Goal: Communication & Community: Answer question/provide support

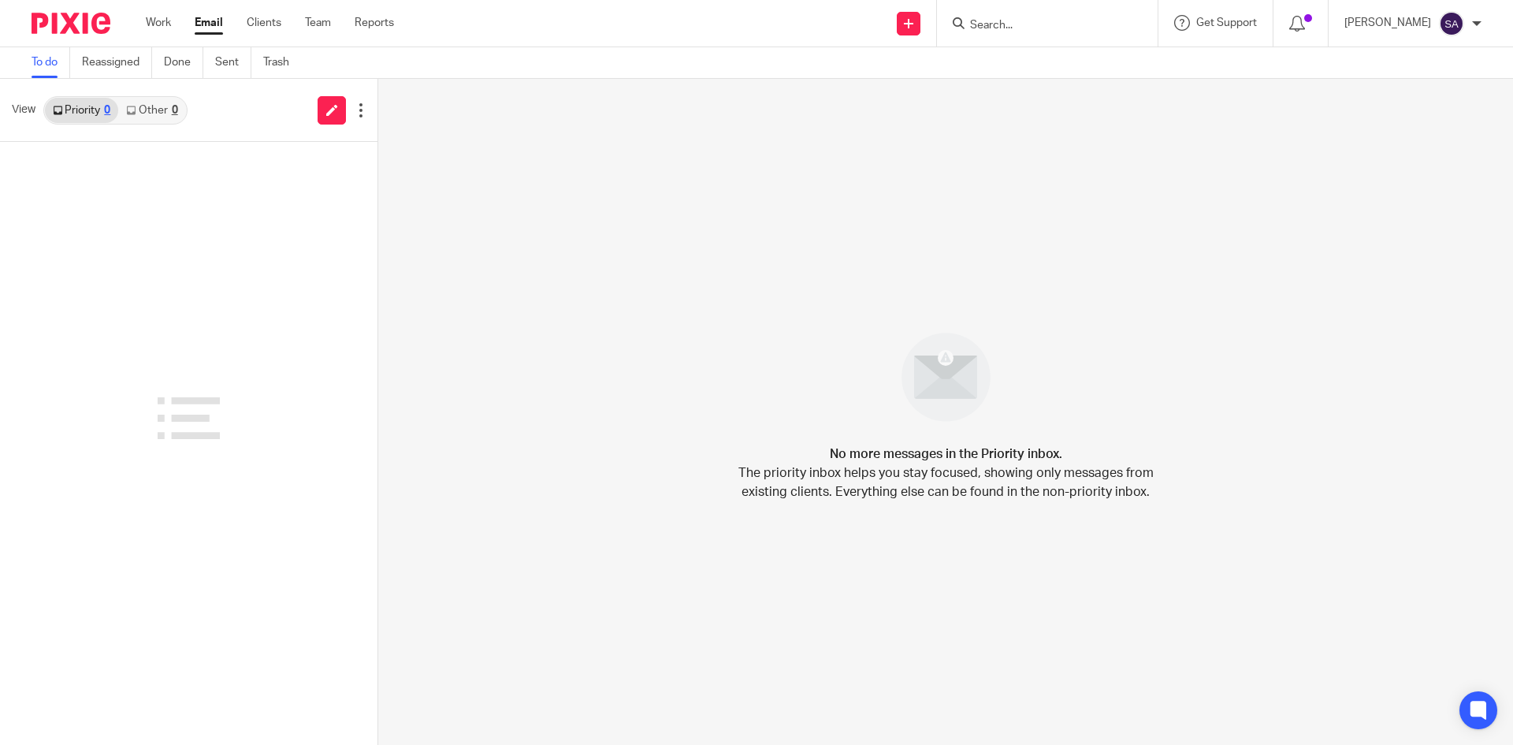
click at [995, 20] on input "Search" at bounding box center [1039, 26] width 142 height 14
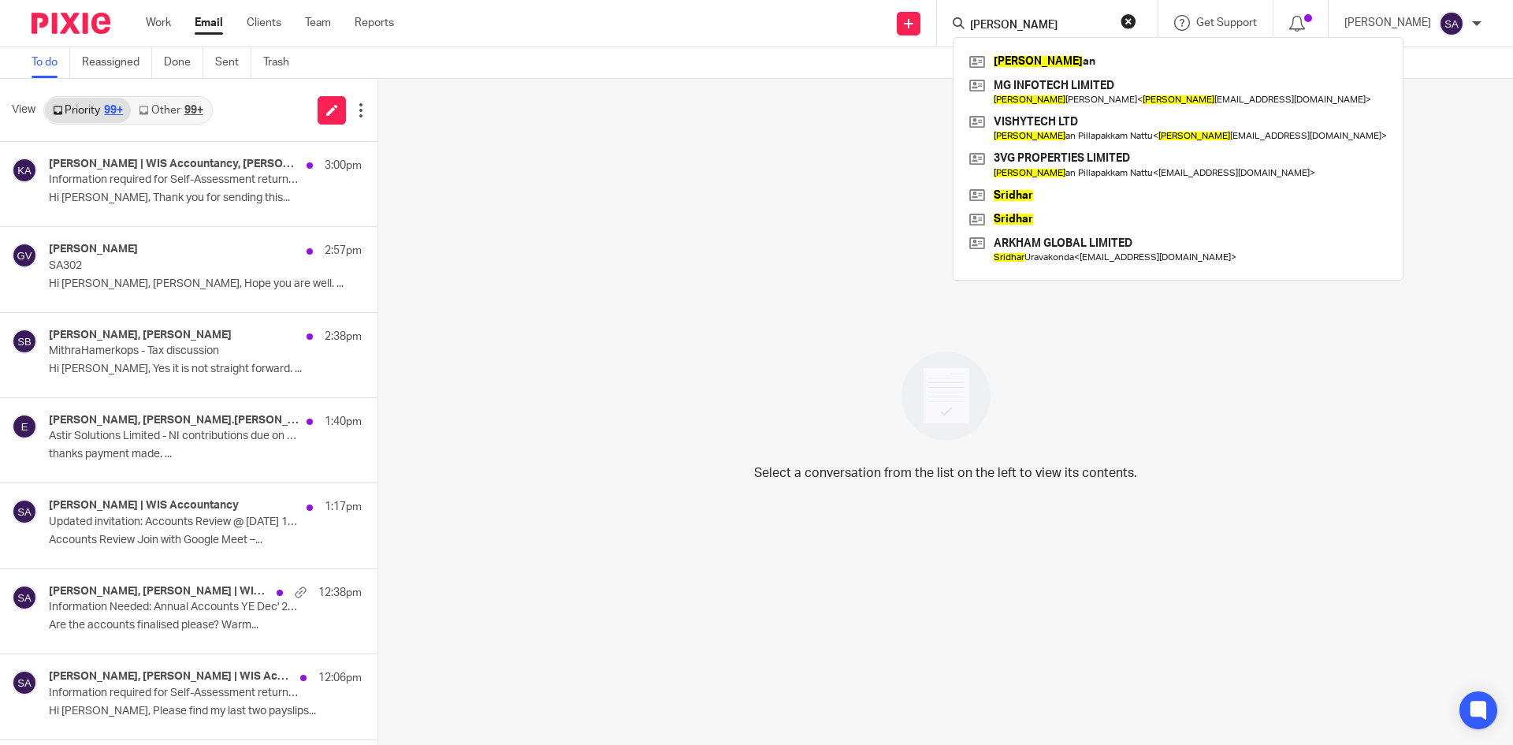
type input "giridhar"
drag, startPoint x: 1033, startPoint y: 24, endPoint x: 999, endPoint y: 24, distance: 33.9
click at [999, 24] on input "giridhar" at bounding box center [1039, 26] width 142 height 14
click at [1033, 126] on link at bounding box center [1178, 128] width 426 height 36
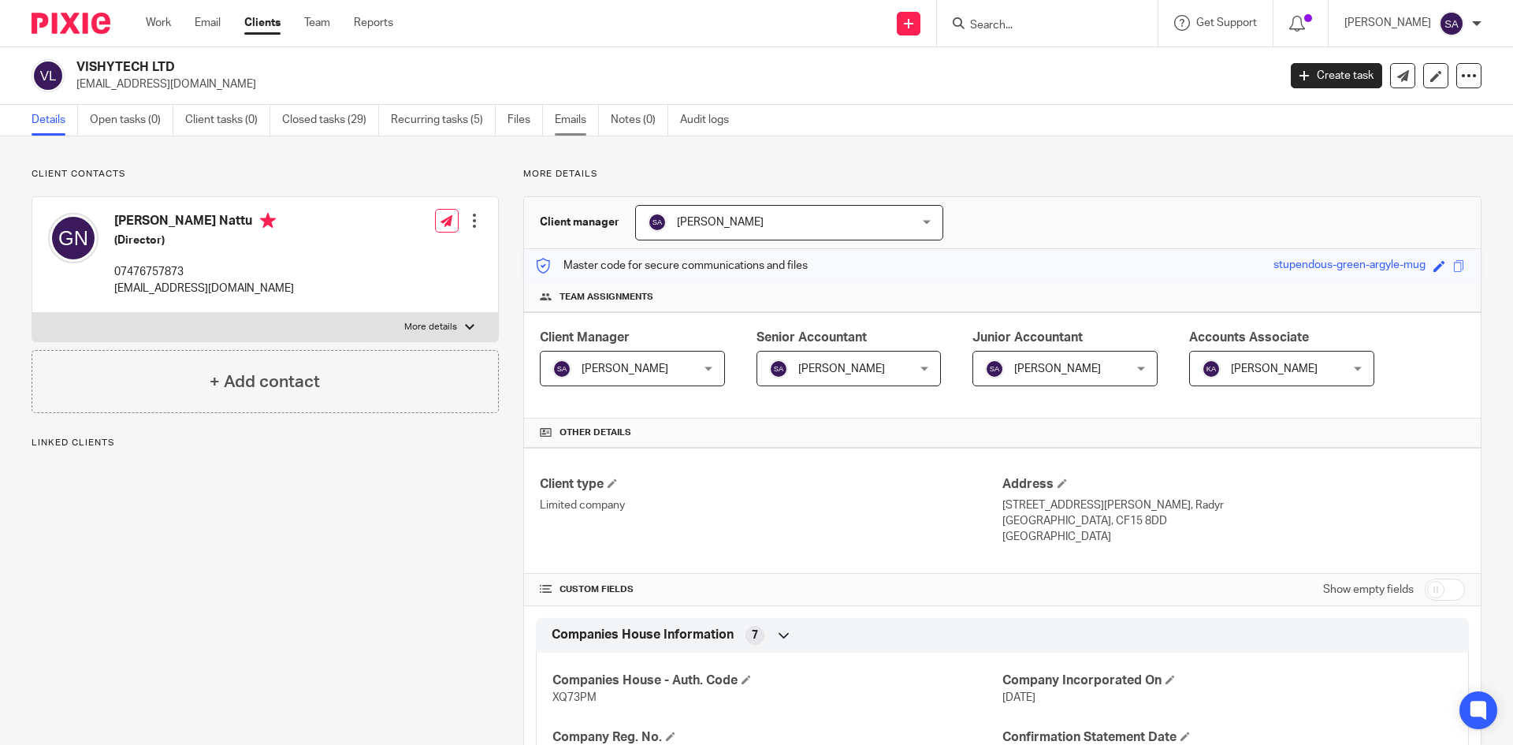
click at [589, 122] on link "Emails" at bounding box center [577, 120] width 44 height 31
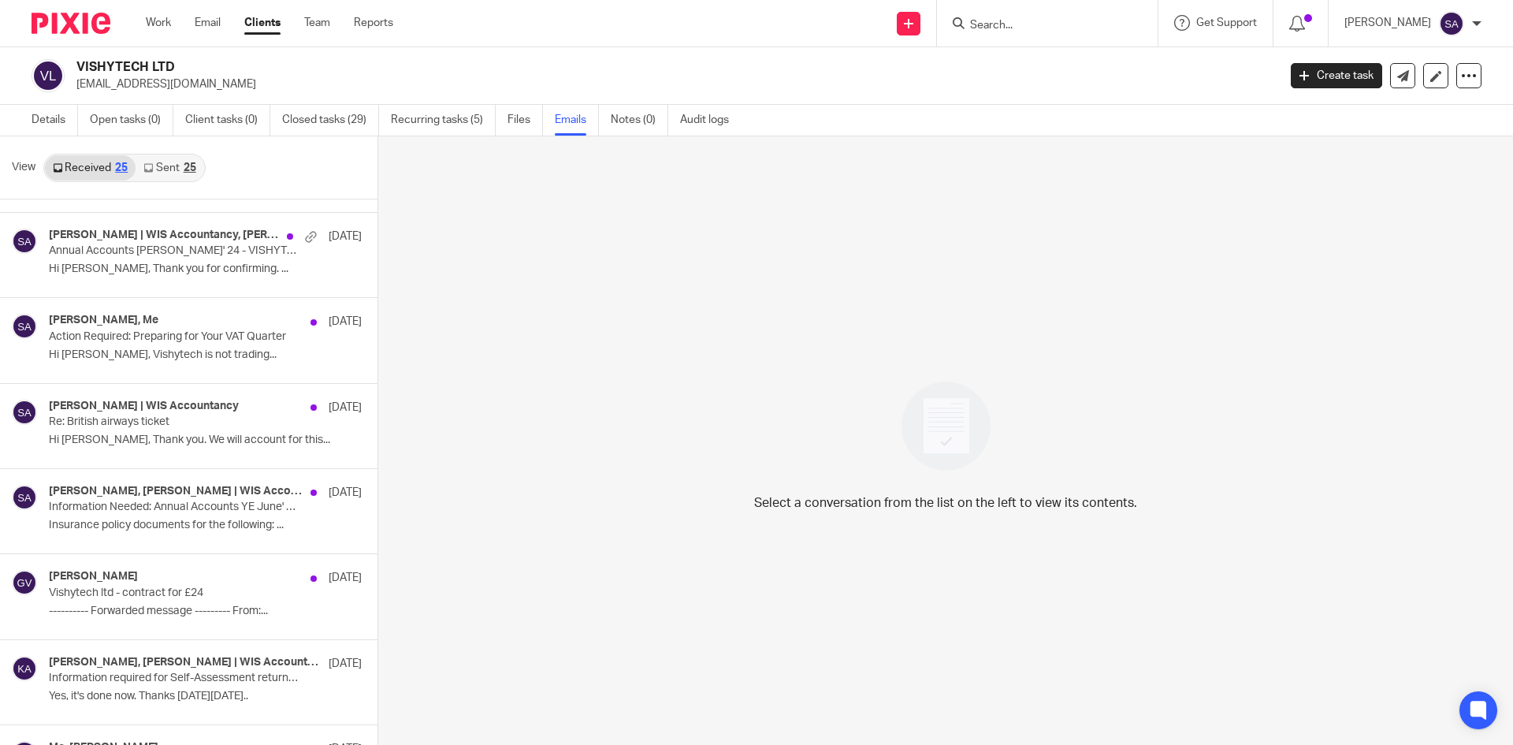
scroll to position [1261, 0]
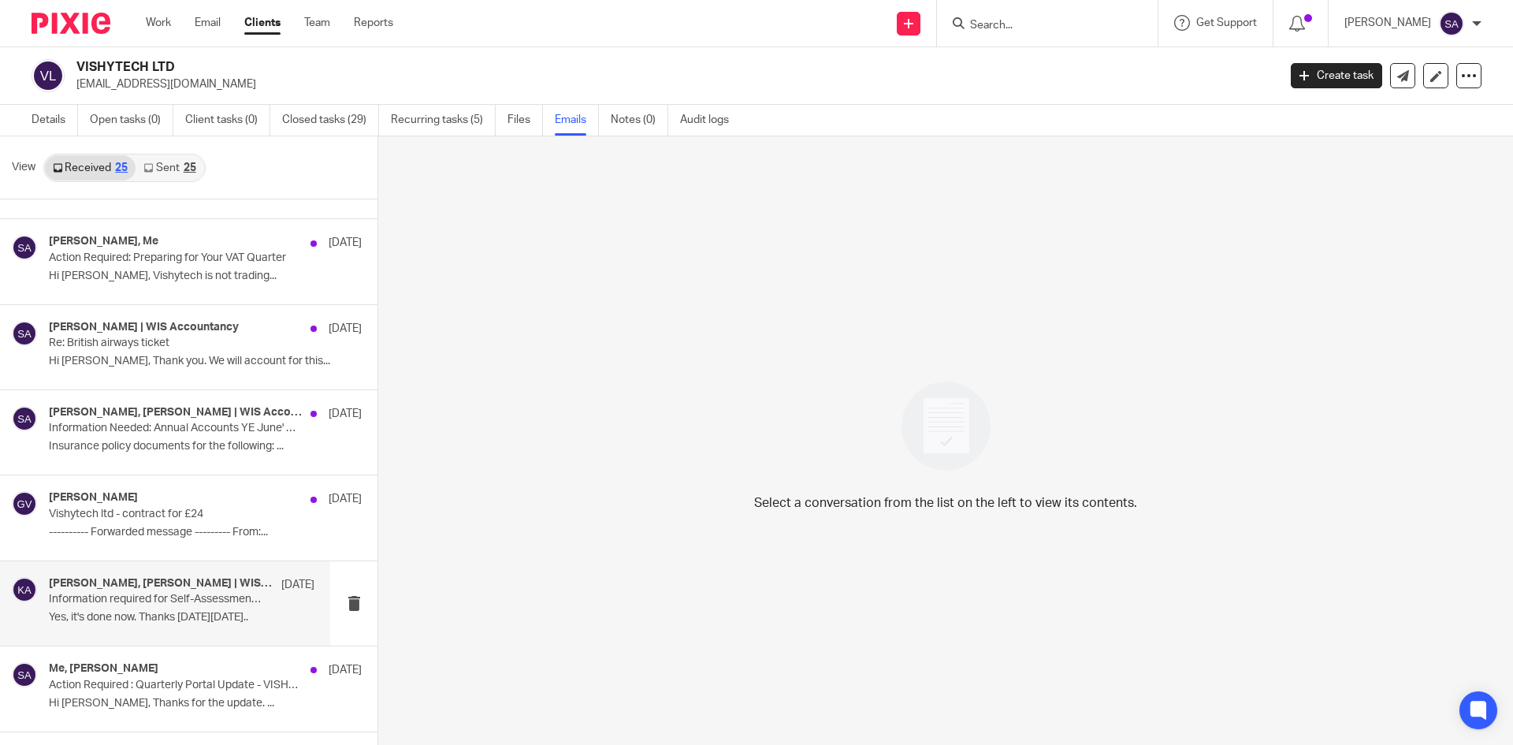
click at [169, 590] on div "[PERSON_NAME], [PERSON_NAME] | WIS Accountancy [DATE]" at bounding box center [182, 585] width 266 height 16
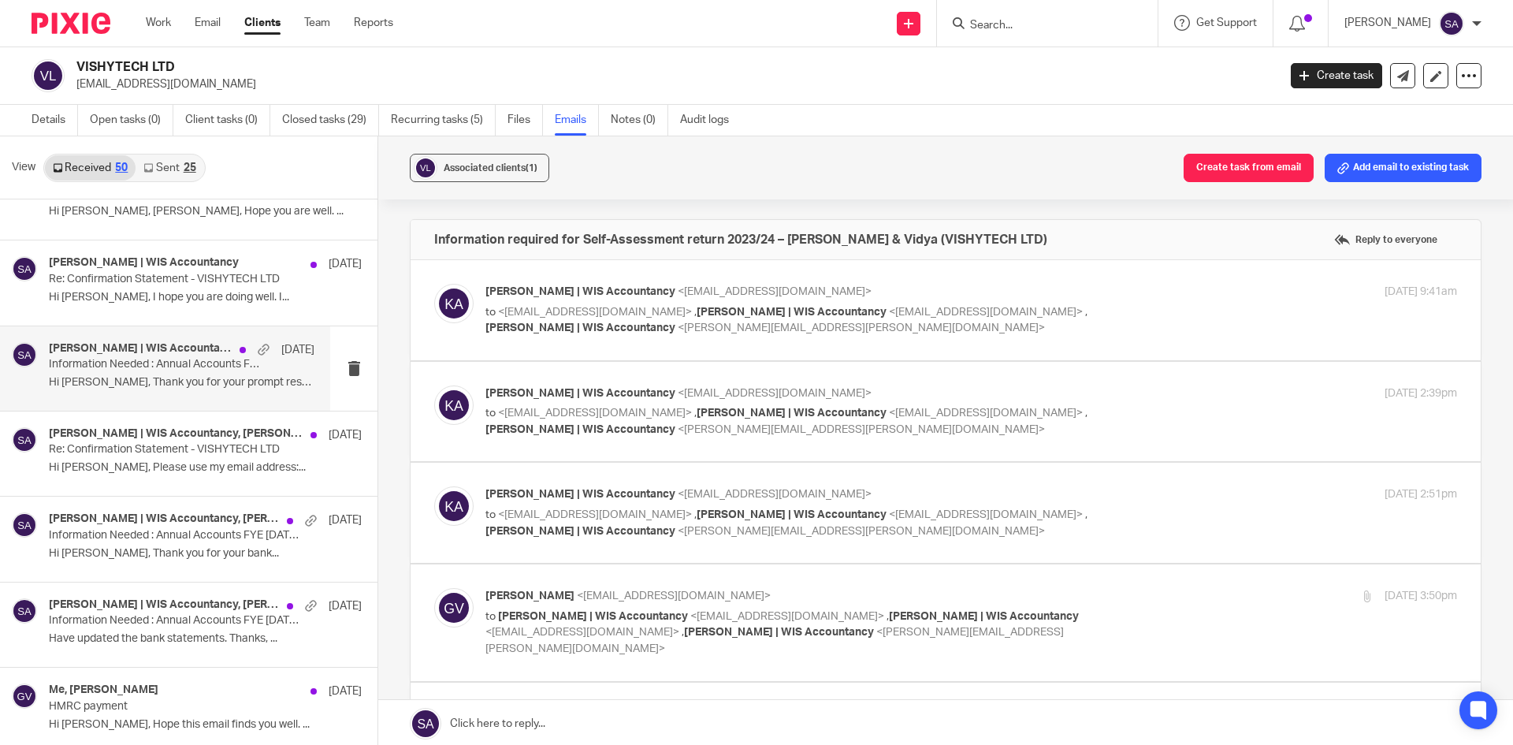
scroll to position [0, 0]
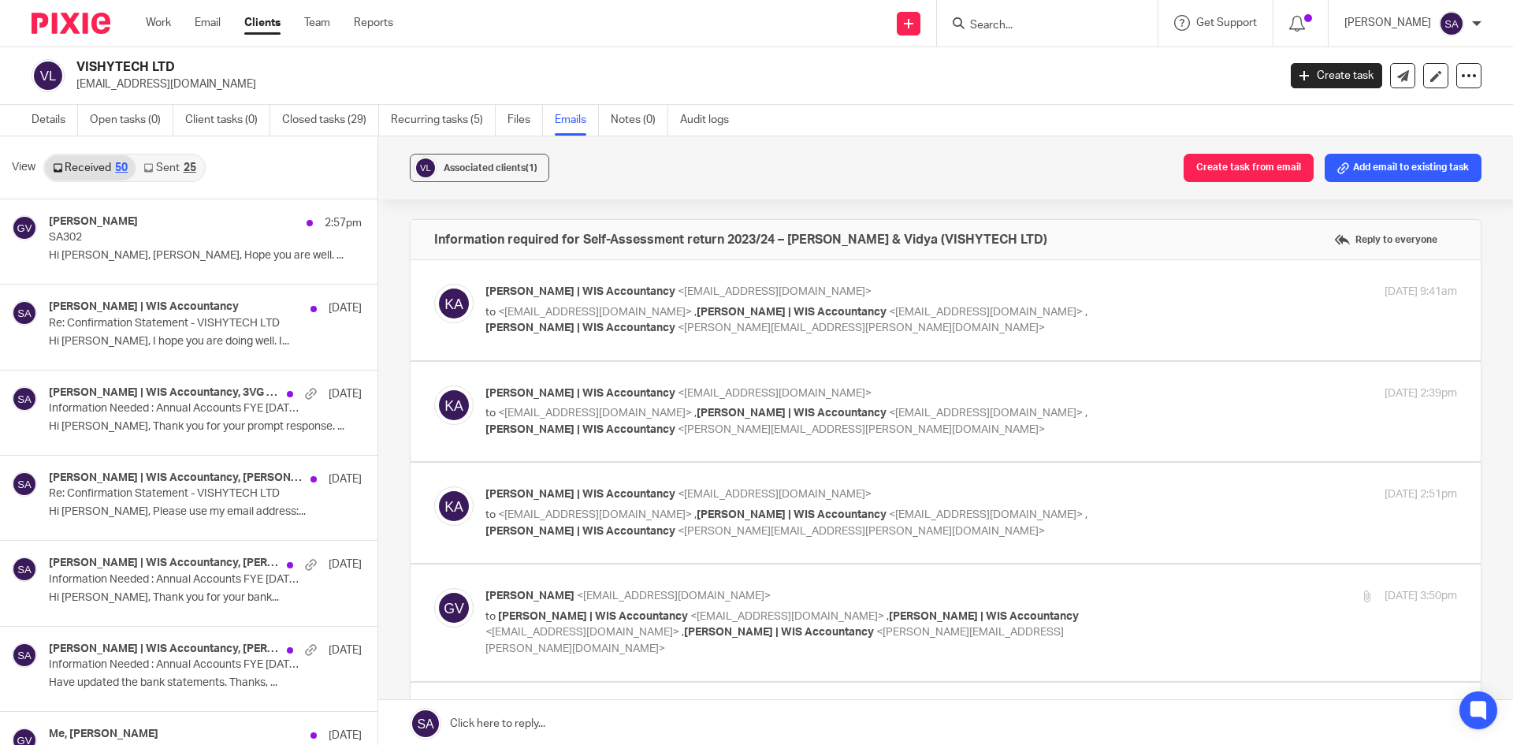
click at [167, 167] on link "Sent 25" at bounding box center [170, 167] width 68 height 25
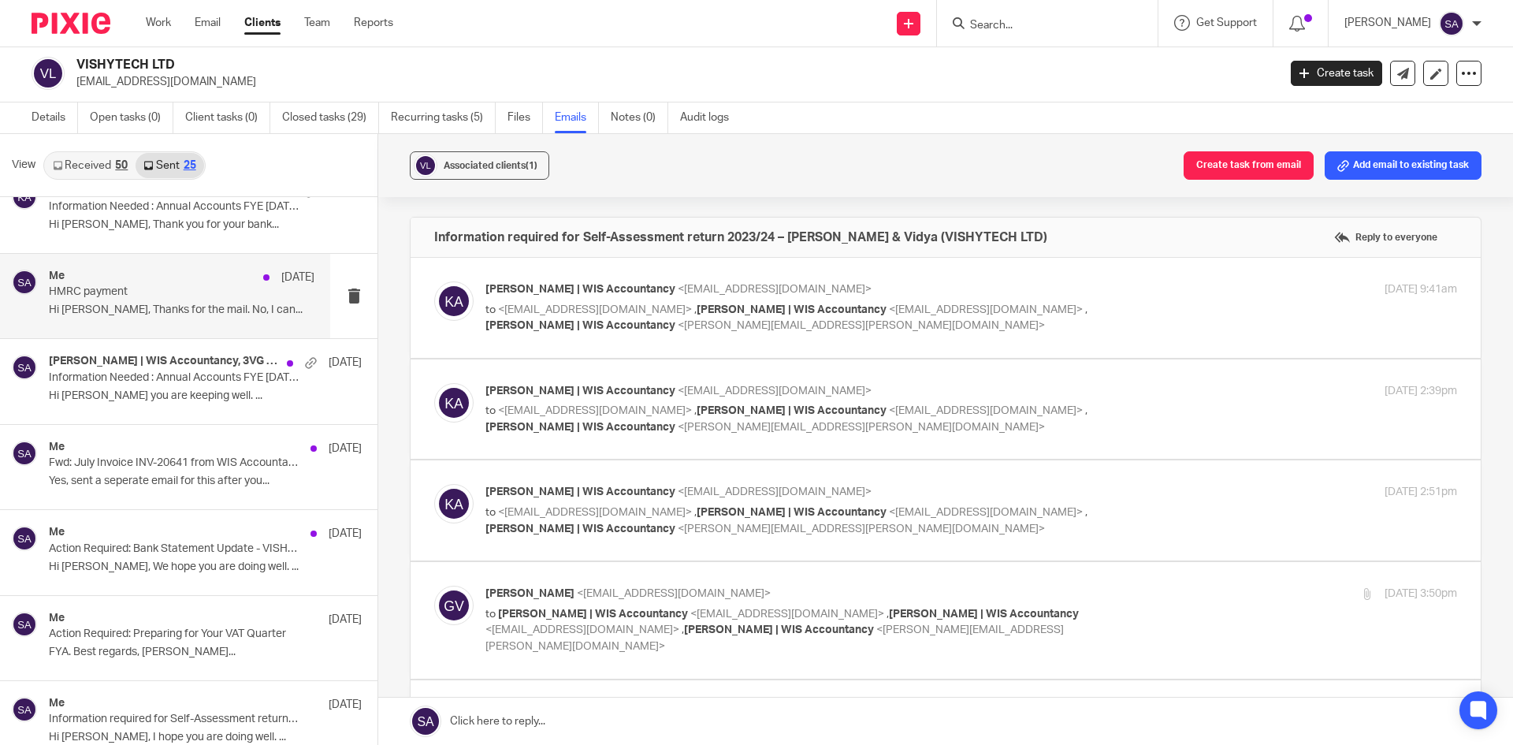
scroll to position [236, 0]
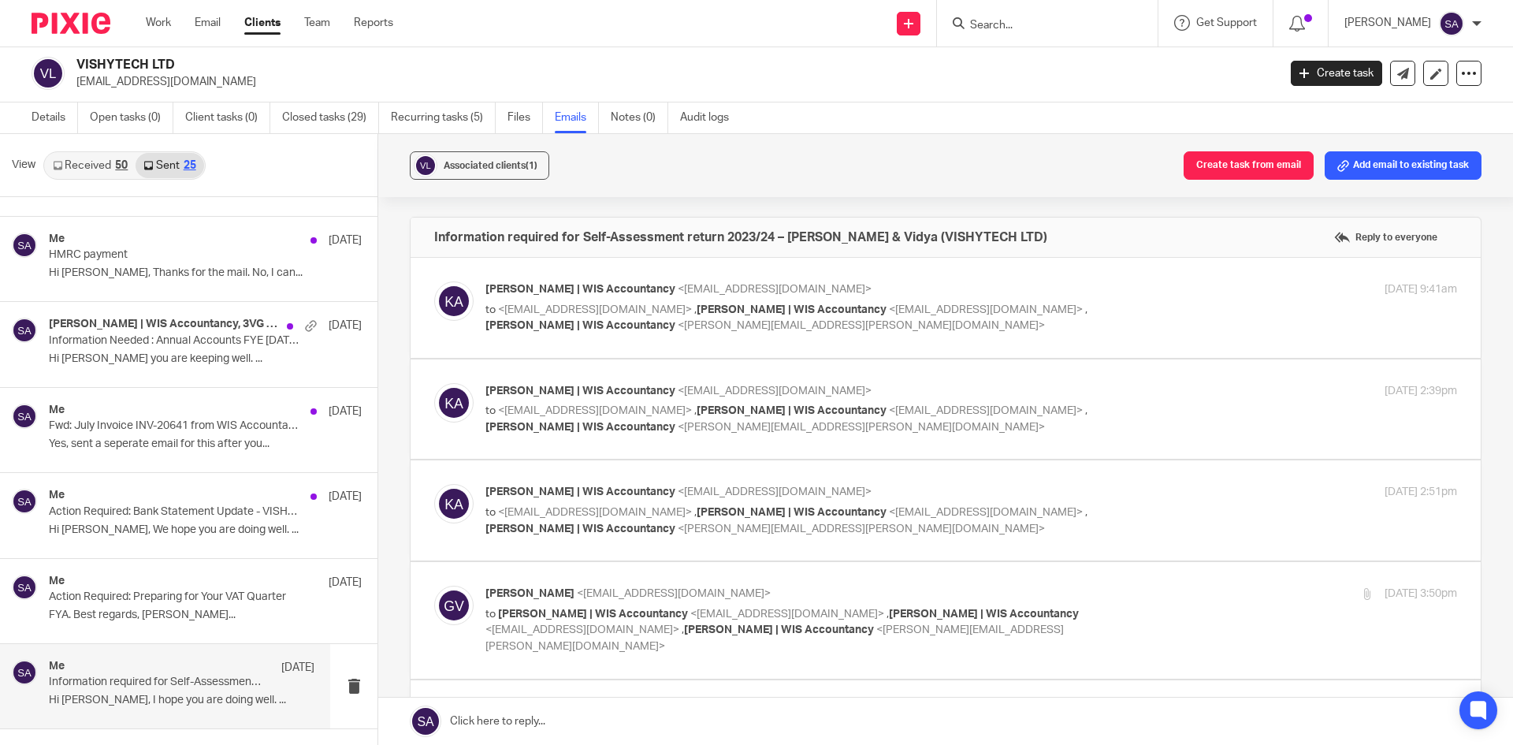
click at [154, 668] on div "Me [DATE]" at bounding box center [182, 668] width 266 height 16
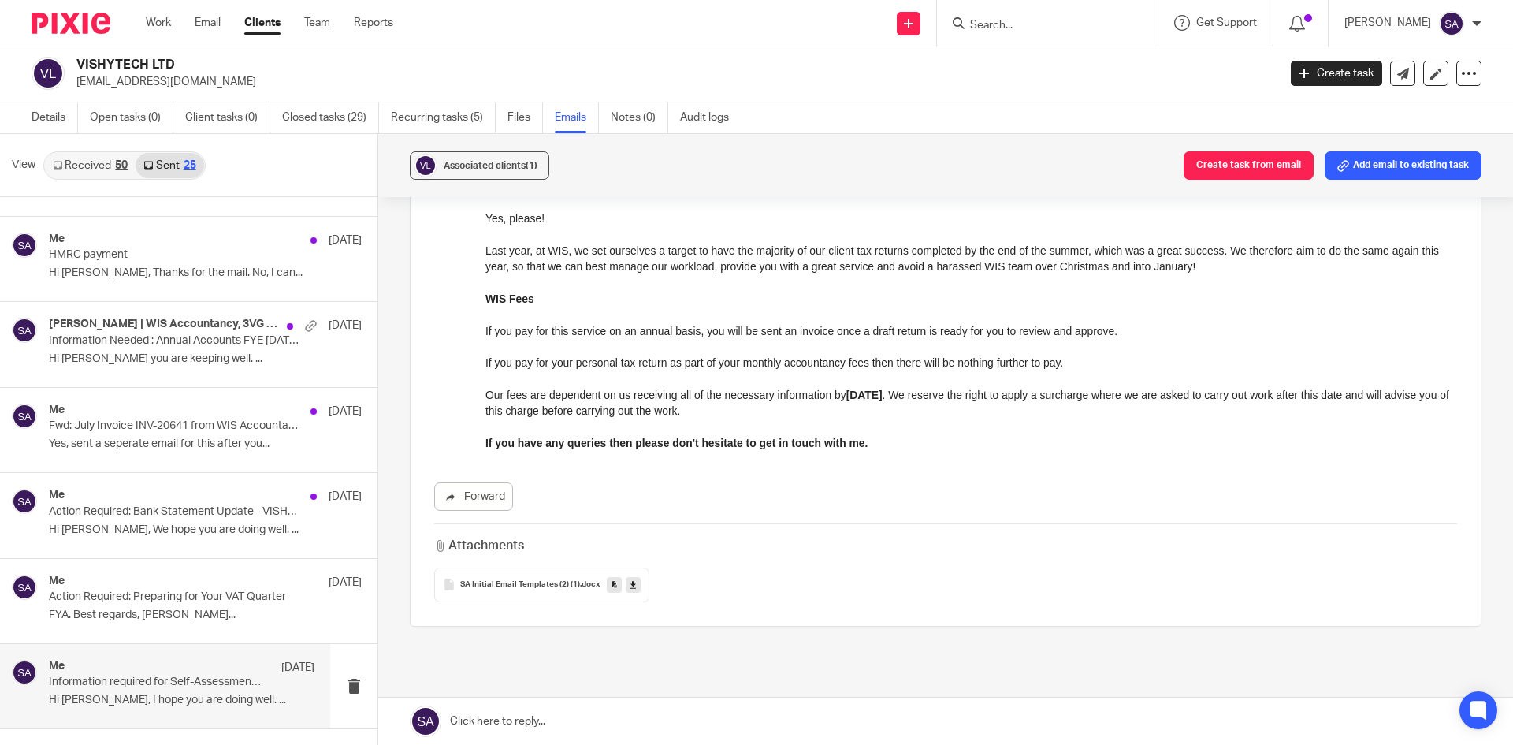
scroll to position [868, 0]
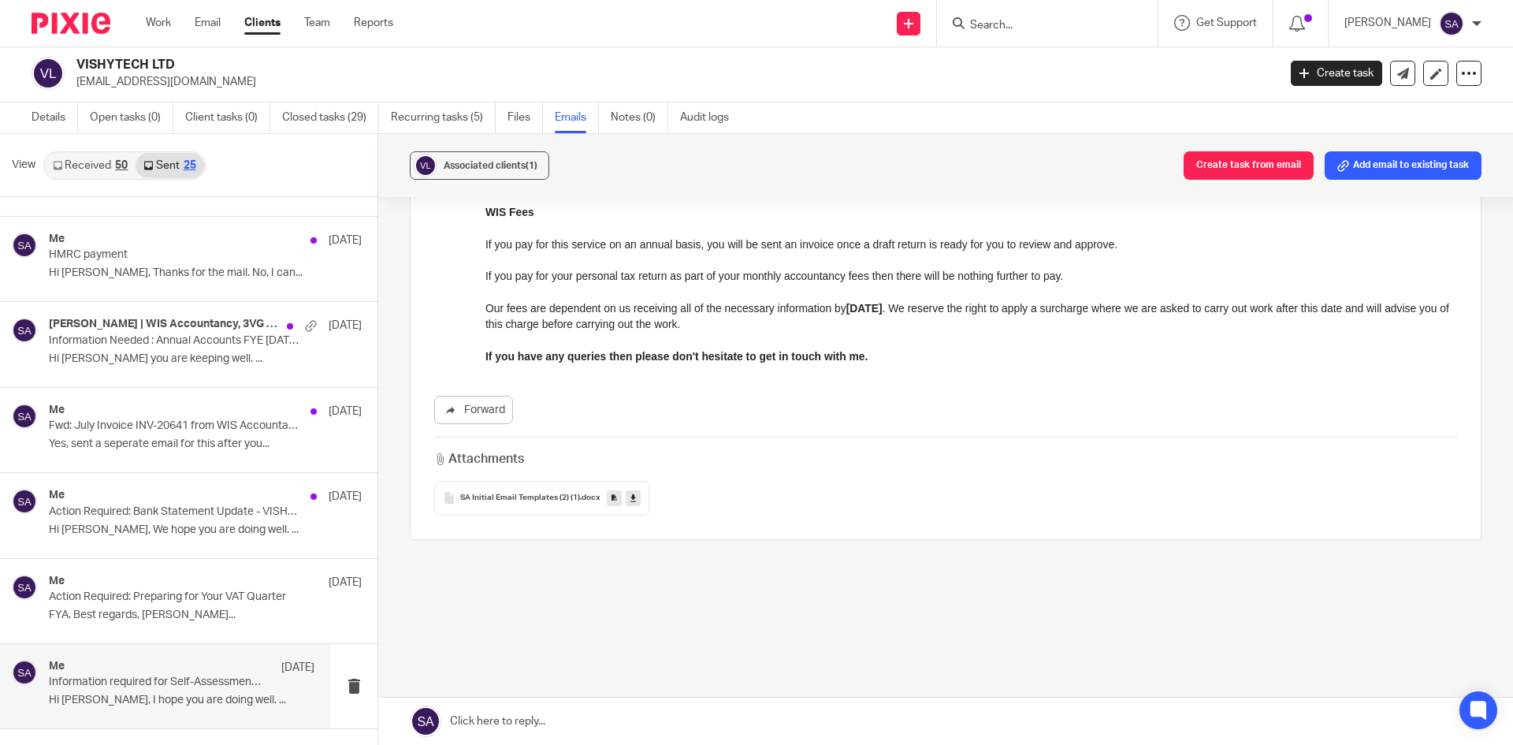
click at [502, 721] on link at bounding box center [945, 720] width 1135 height 47
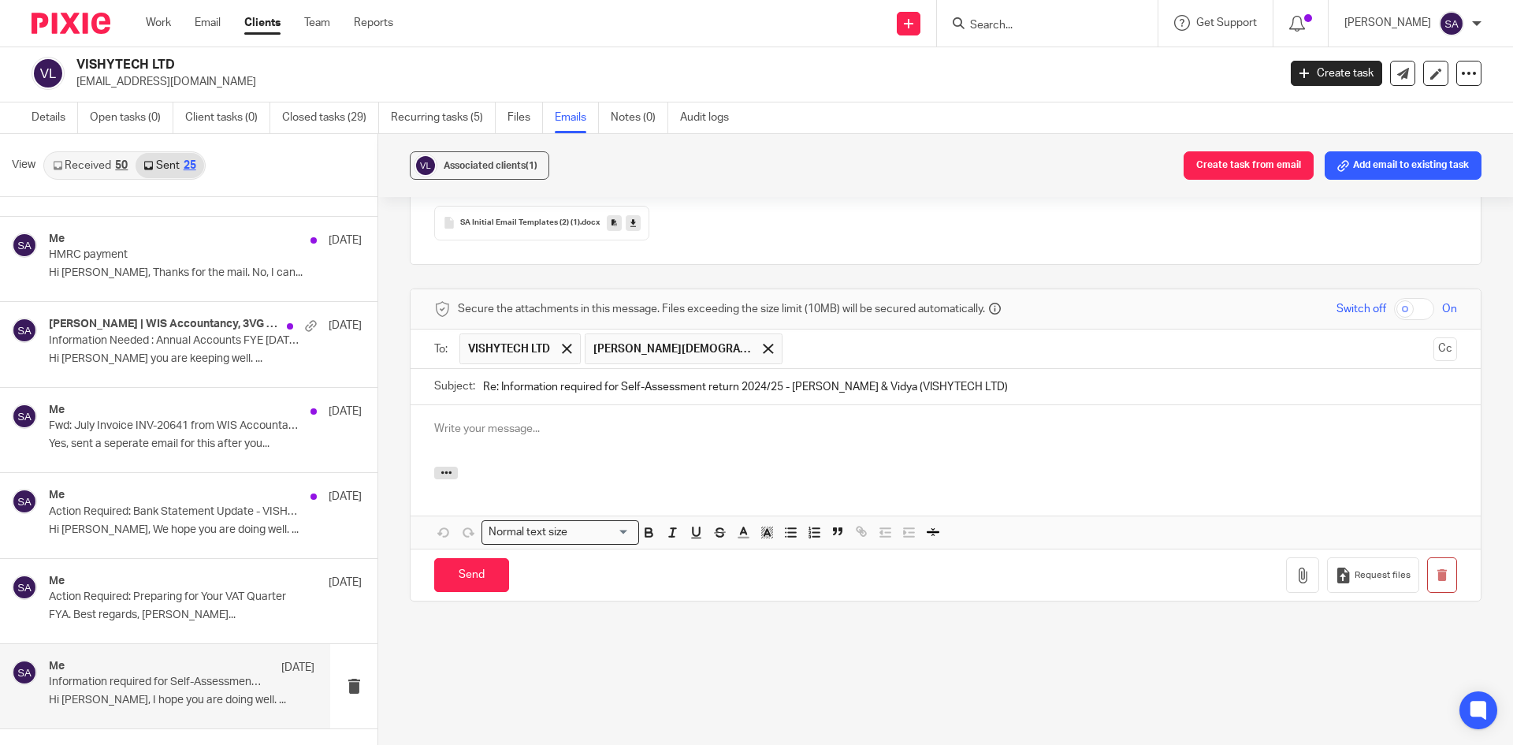
scroll to position [0, 0]
drag, startPoint x: 496, startPoint y: 383, endPoint x: 435, endPoint y: 384, distance: 61.5
click at [435, 384] on div "Subject: Re: Information required for Self-Assessment return 2024/25 - [PERSON_…" at bounding box center [945, 386] width 1023 height 35
type input "Information required for Self-Assessment return 2024/25 - [PERSON_NAME] & Vidya…"
click at [763, 346] on span at bounding box center [768, 349] width 10 height 10
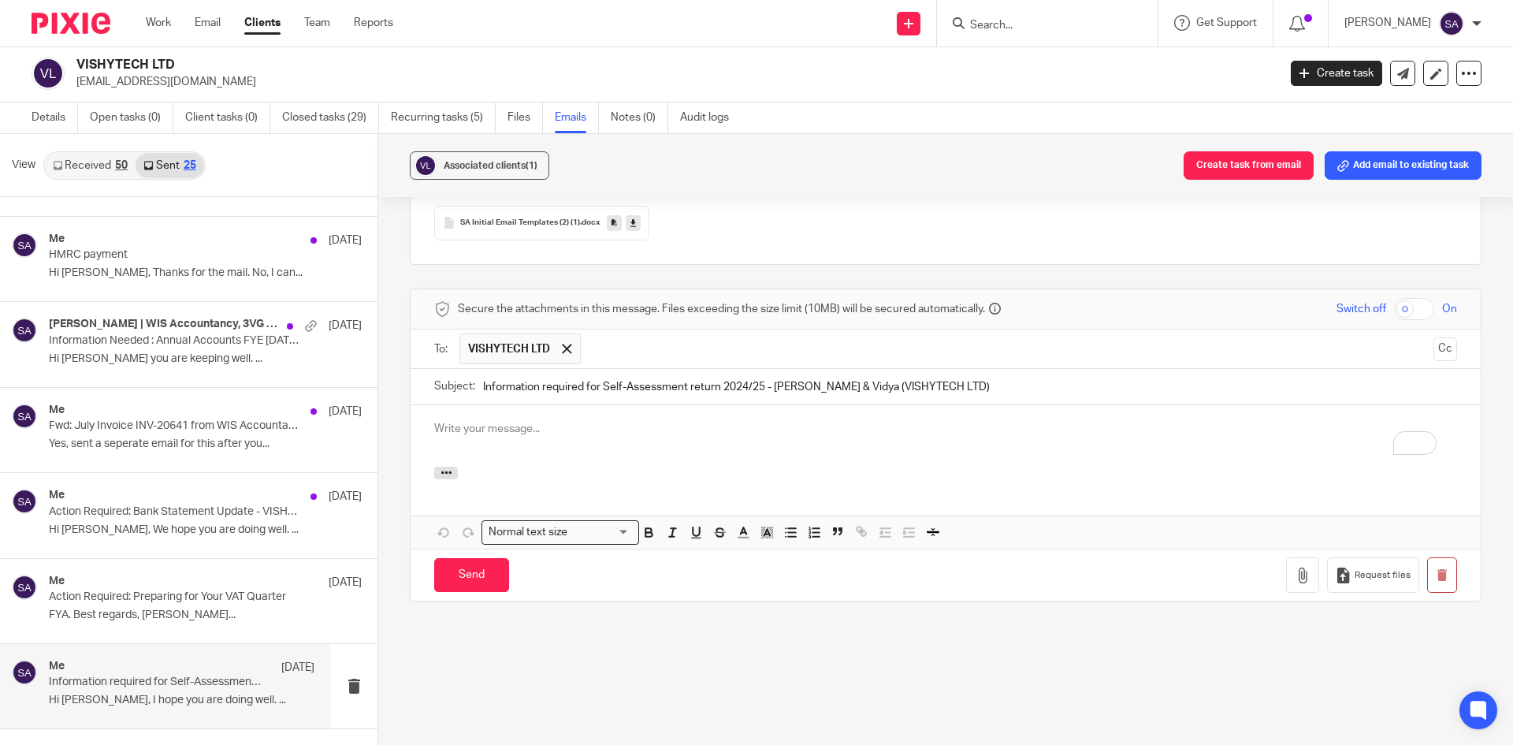
drag, startPoint x: 1415, startPoint y: 351, endPoint x: 871, endPoint y: 450, distance: 553.5
click at [1407, 351] on div "To: VISHYTECH LTD VISHYTECH LTD Cc" at bounding box center [945, 348] width 1023 height 39
click at [1433, 344] on button "Cc" at bounding box center [1445, 349] width 24 height 24
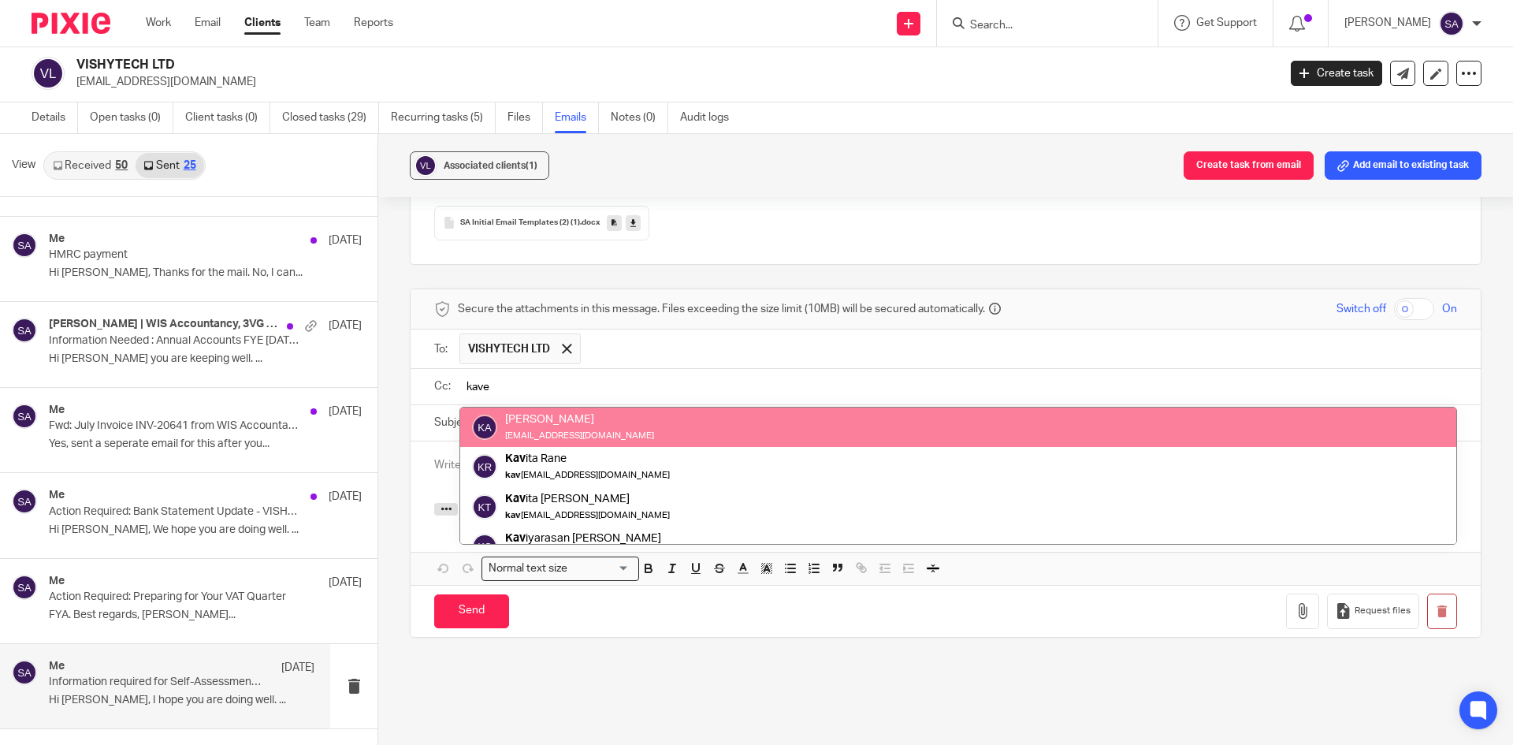
type input "kave"
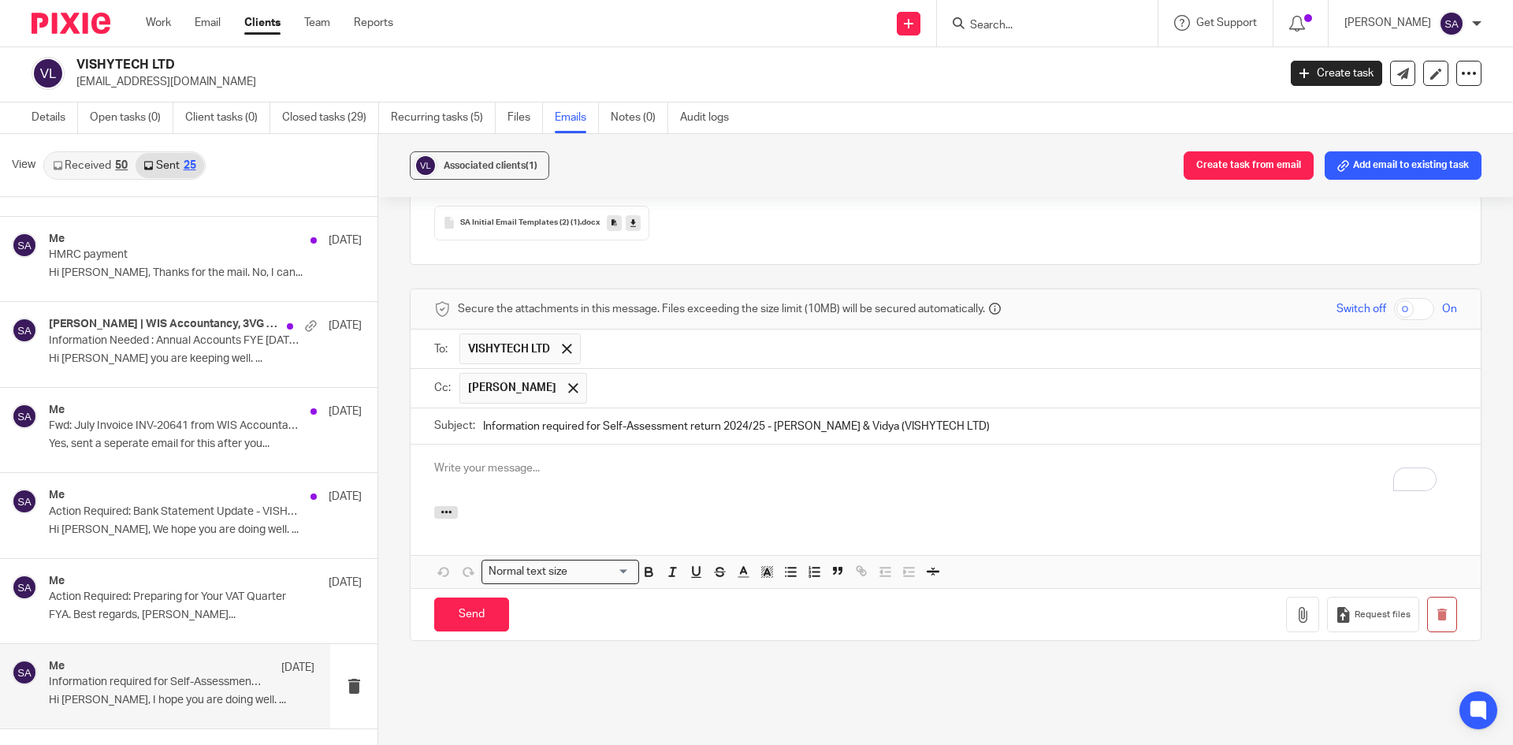
click at [444, 467] on p "To enrich screen reader interactions, please activate Accessibility in Grammarl…" at bounding box center [945, 468] width 1023 height 16
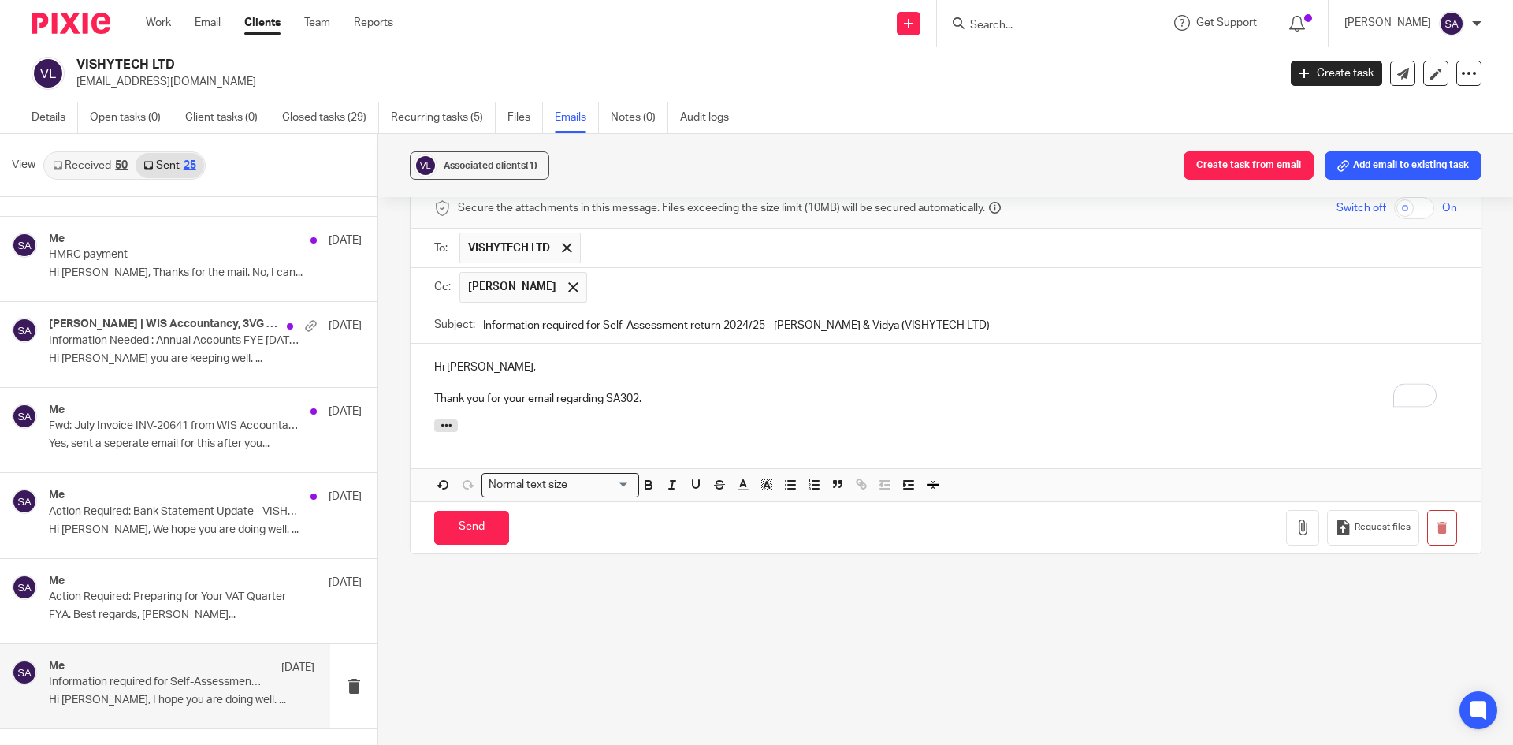
scroll to position [1106, 0]
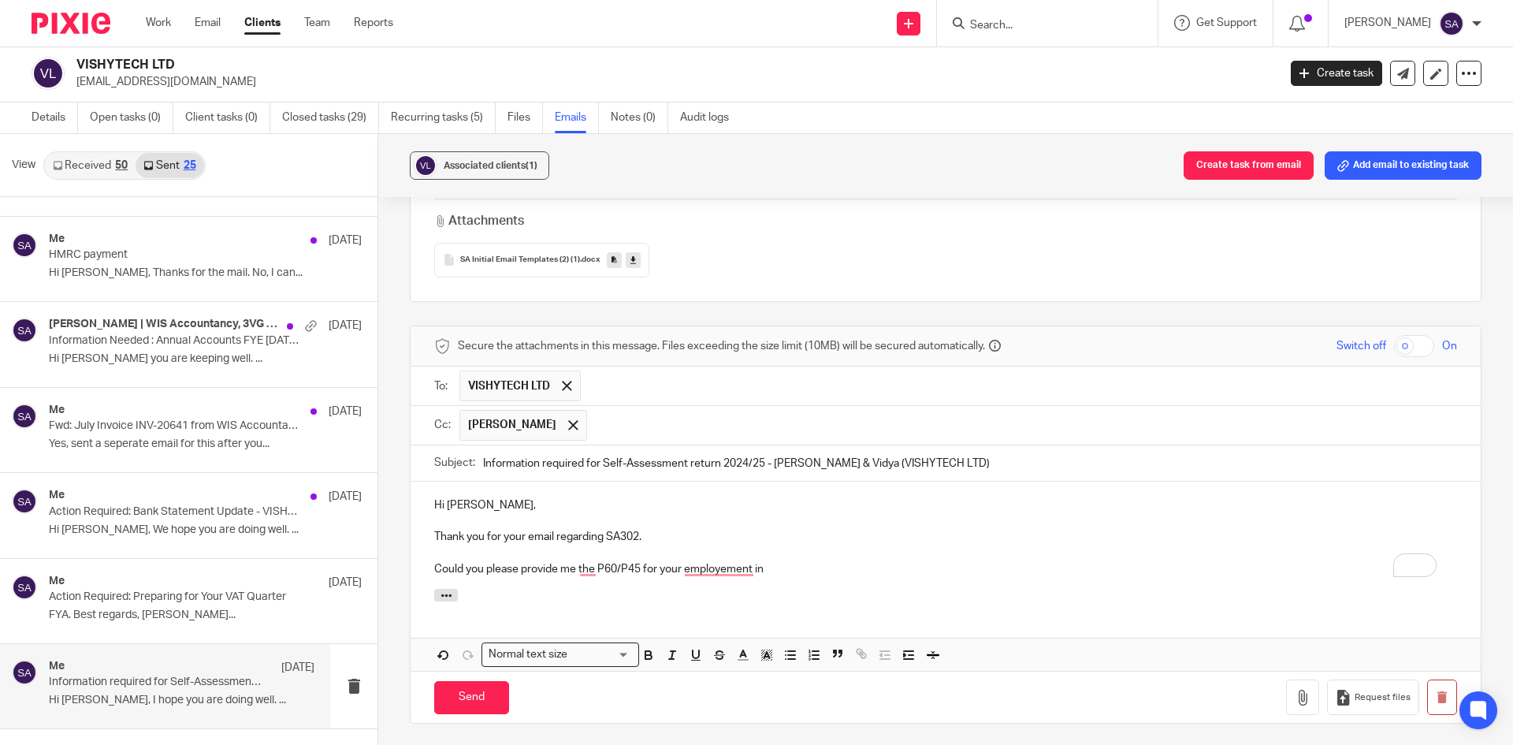
click at [792, 566] on p "Could you please provide me the P60/P45 for your employement in" at bounding box center [945, 569] width 1023 height 16
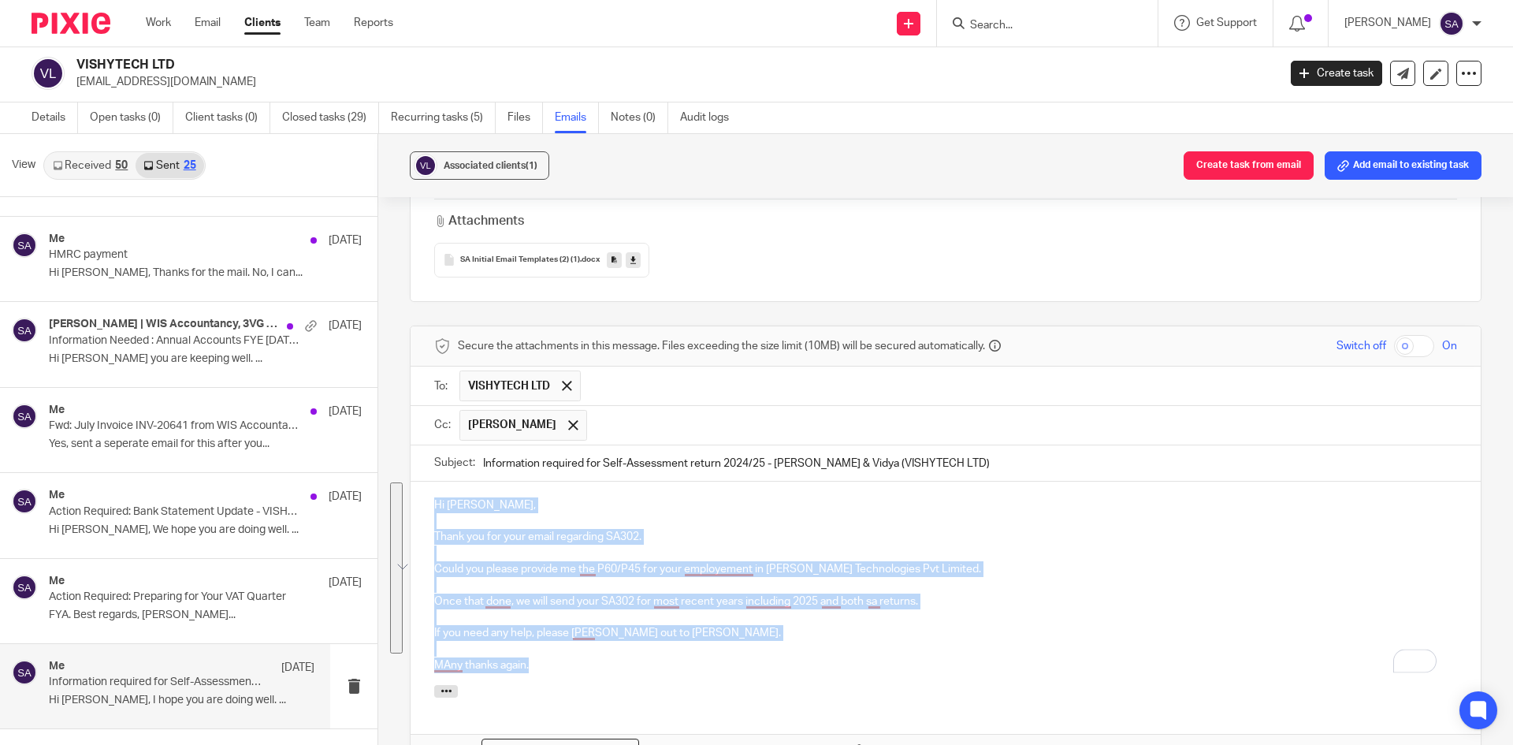
drag, startPoint x: 549, startPoint y: 669, endPoint x: 376, endPoint y: 474, distance: 260.7
click at [378, 474] on div "Associated clients (1) Create task from email Add email to existing task Inform…" at bounding box center [945, 439] width 1135 height 611
copy div "Hi [PERSON_NAME], Thank you for your email regarding SA302. Could you please pr…"
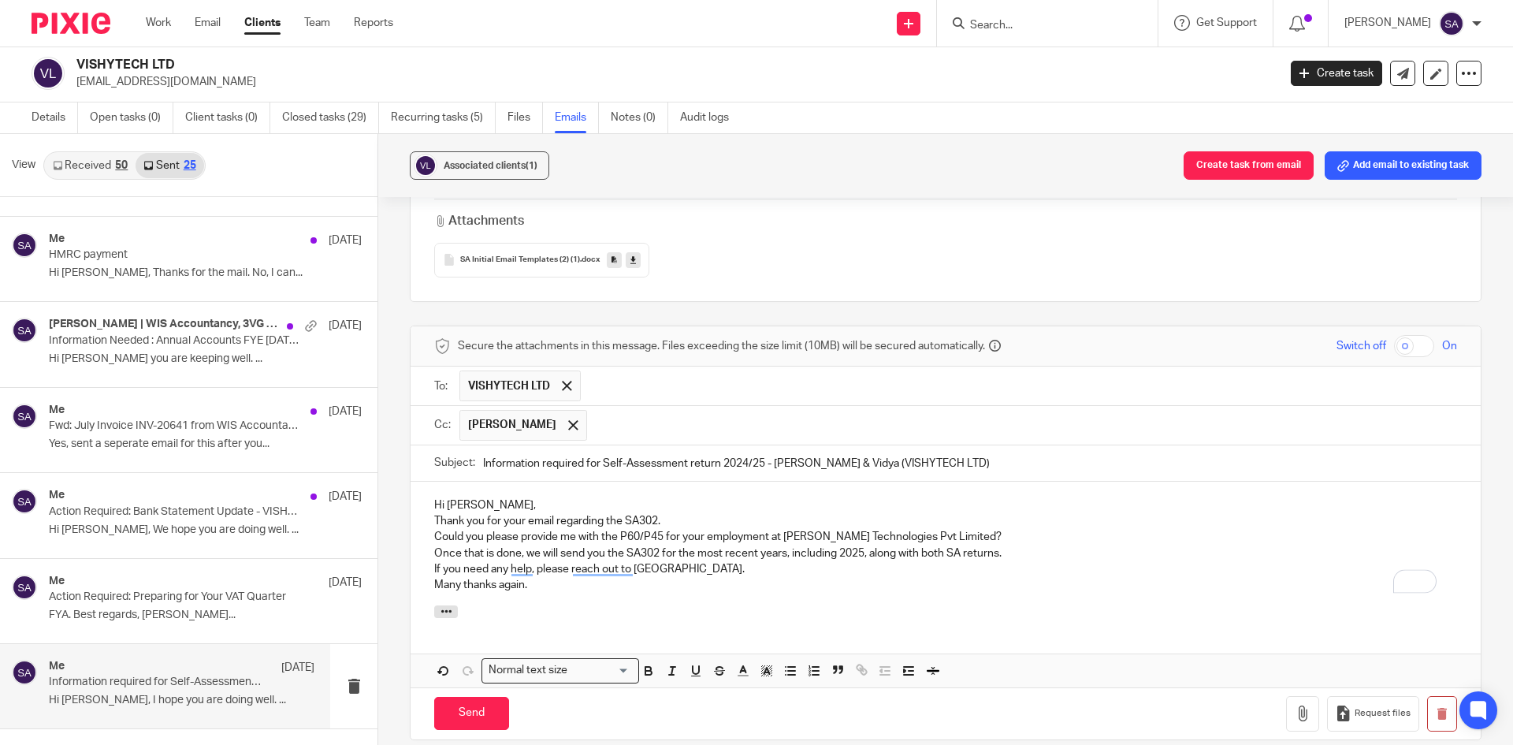
click at [515, 496] on div "Hi [PERSON_NAME], Thank you for your email regarding the SA302. Could you pleas…" at bounding box center [946, 543] width 1070 height 124
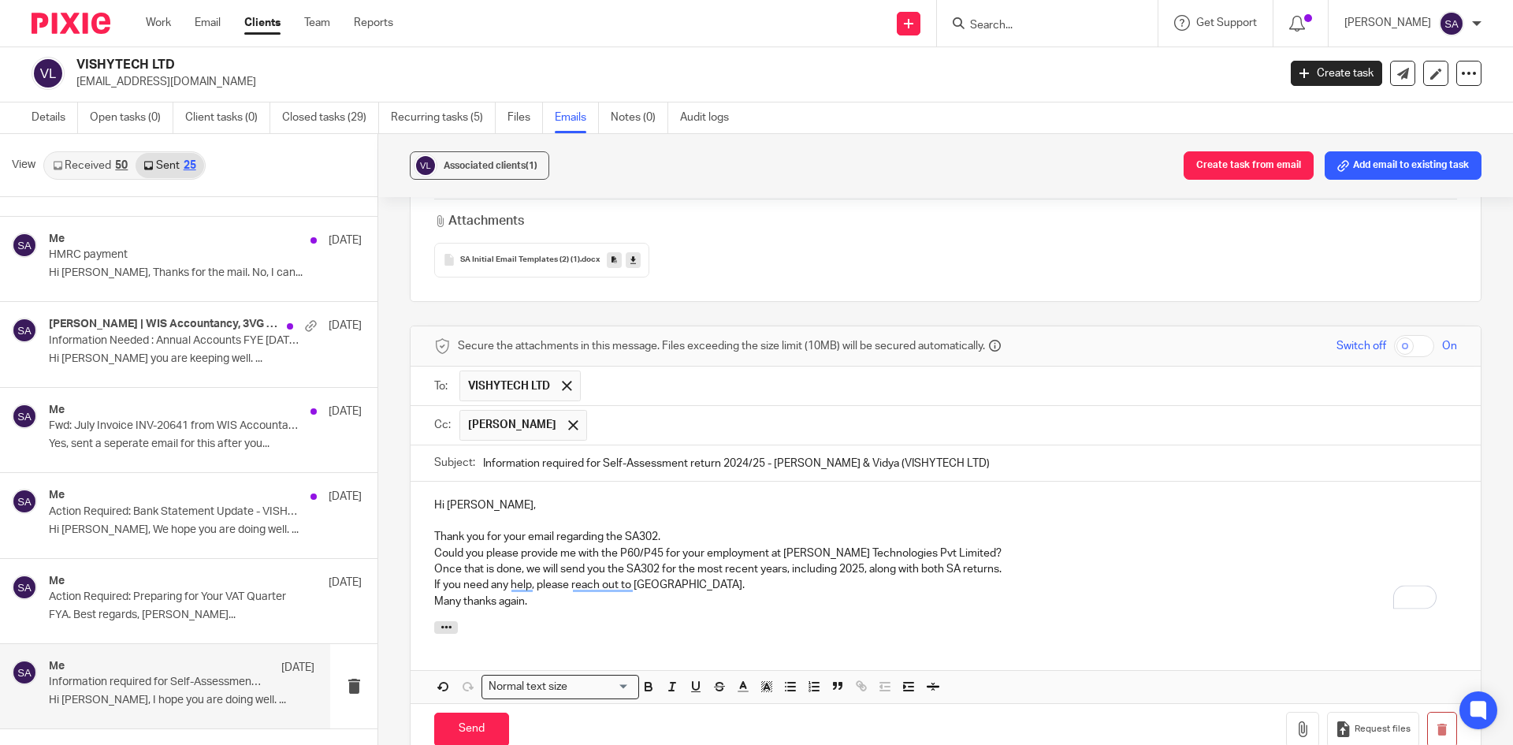
click at [713, 534] on p "Thank you for your email regarding the SA302." at bounding box center [945, 537] width 1023 height 16
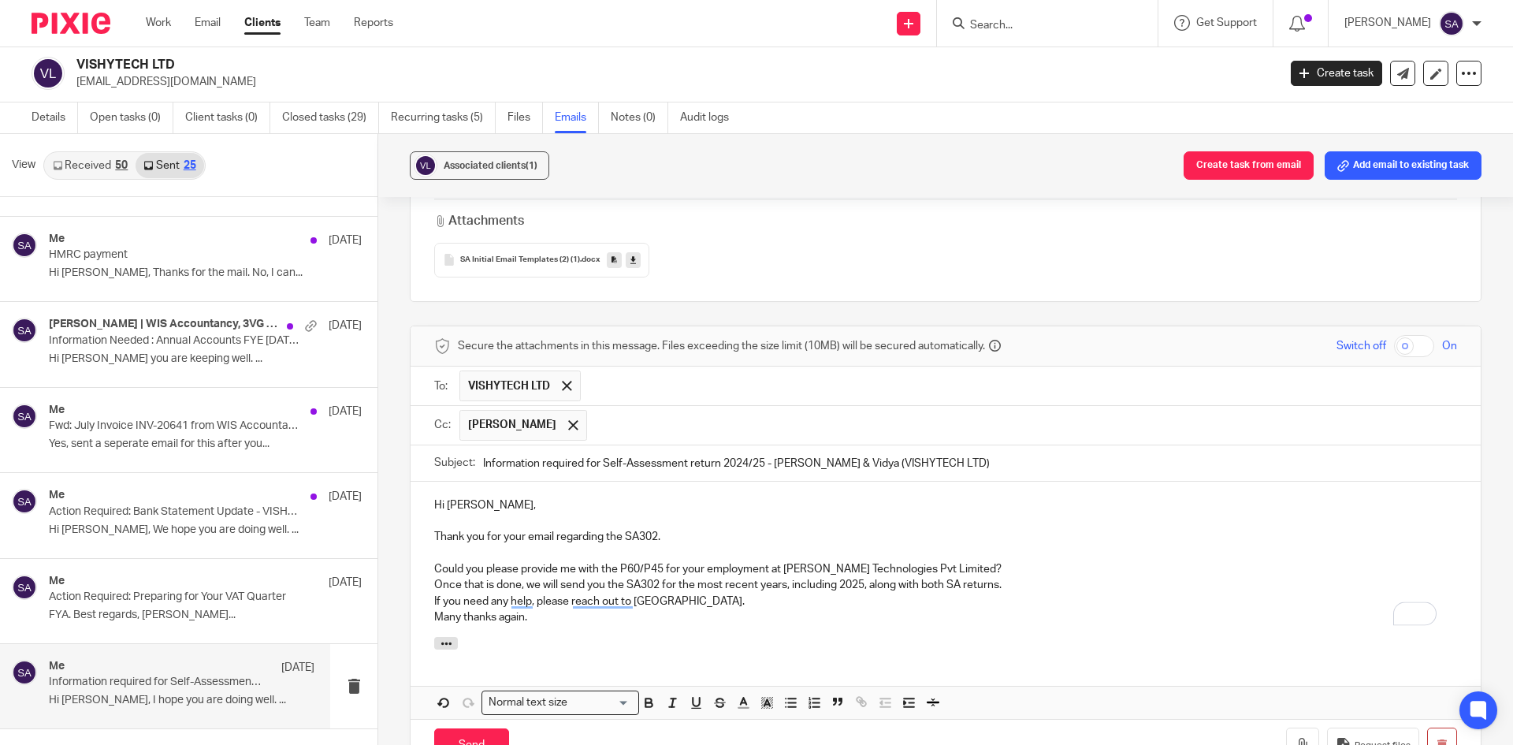
click at [965, 565] on p "Could you please provide me with the P60/P45 for your employment at [PERSON_NAM…" at bounding box center [945, 569] width 1023 height 16
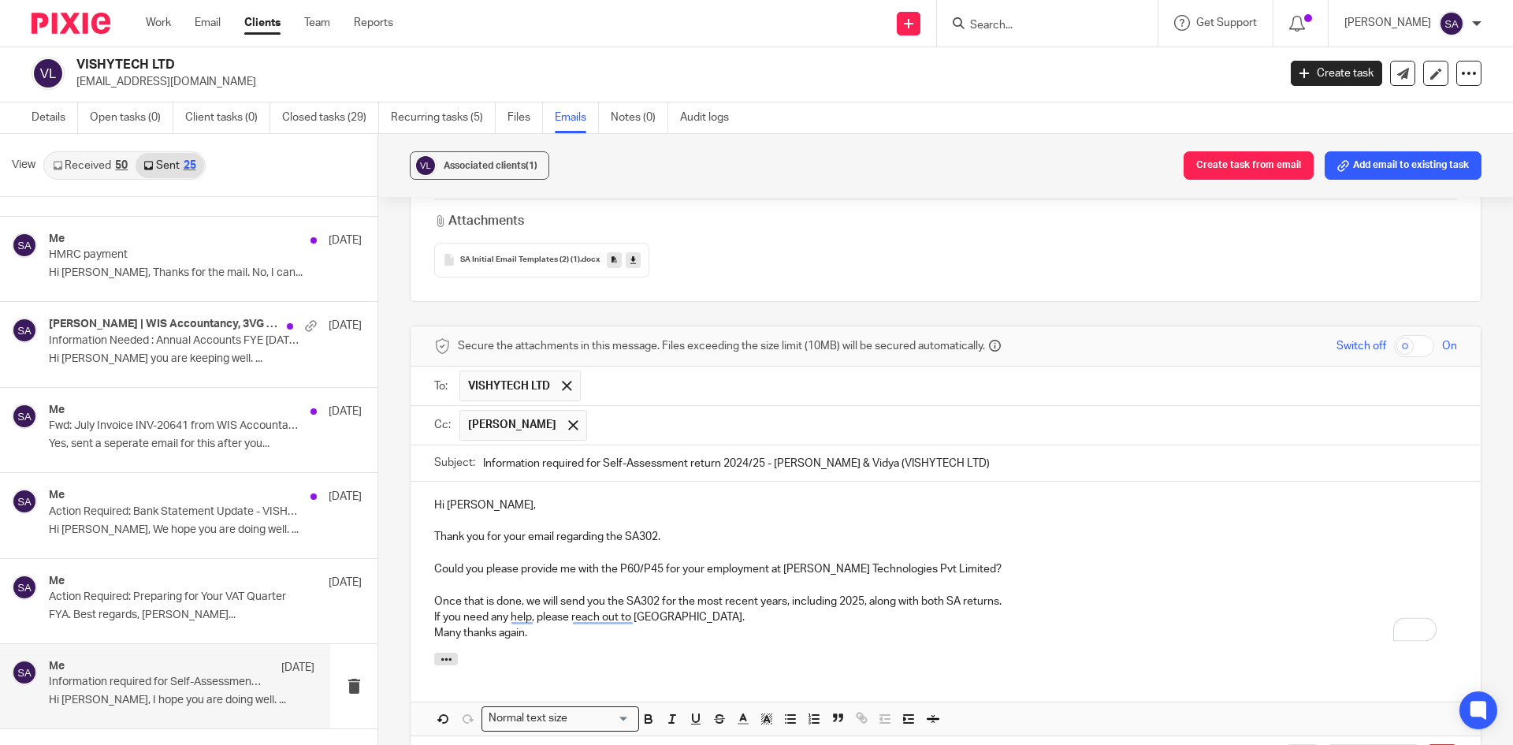
drag, startPoint x: 1022, startPoint y: 600, endPoint x: 999, endPoint y: 600, distance: 22.9
click at [1022, 600] on p "Once that is done, we will send you the SA302 for the most recent years, includ…" at bounding box center [945, 601] width 1023 height 16
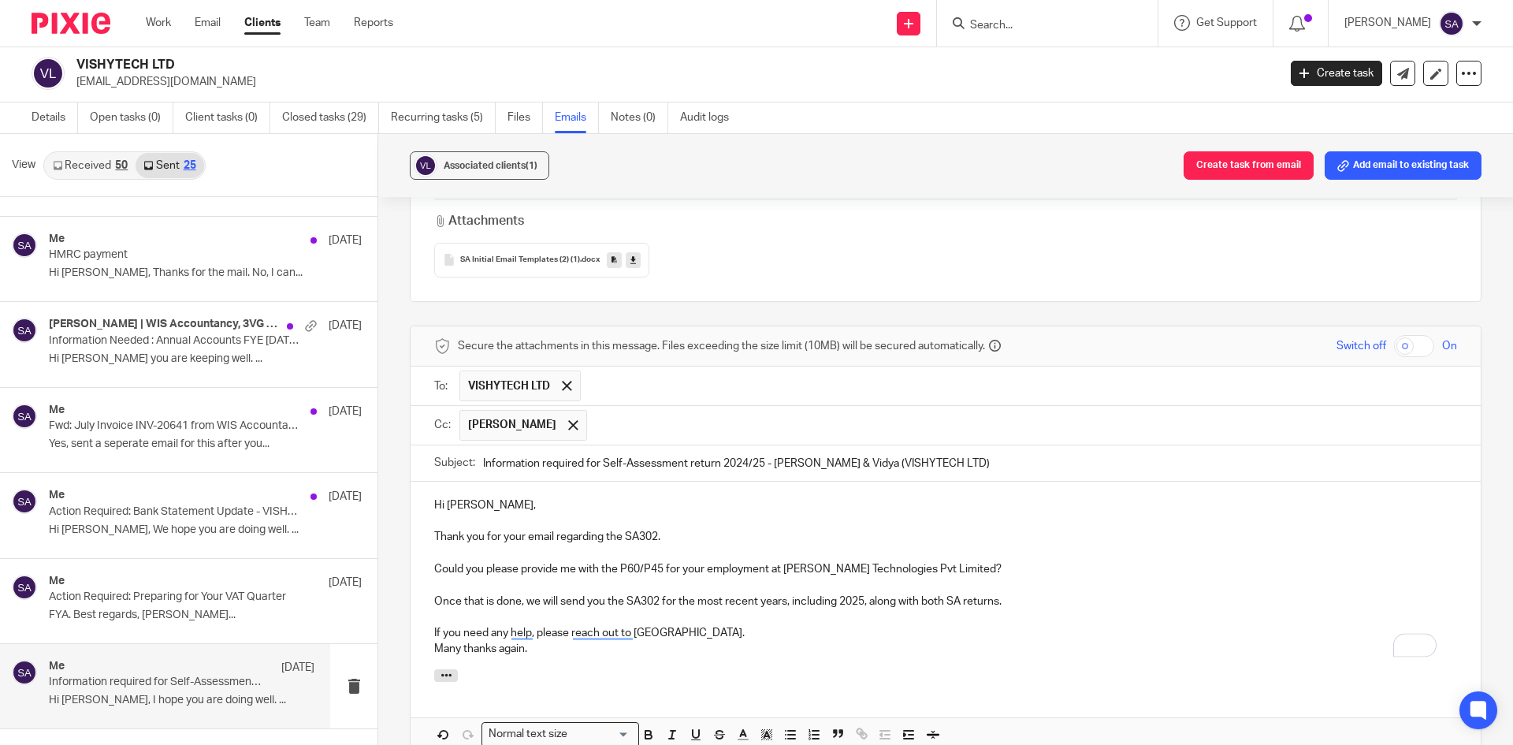
click at [700, 628] on p "If you need any help, please reach out to [GEOGRAPHIC_DATA]." at bounding box center [945, 633] width 1023 height 16
click at [545, 670] on p "Many thanks again." at bounding box center [945, 665] width 1023 height 16
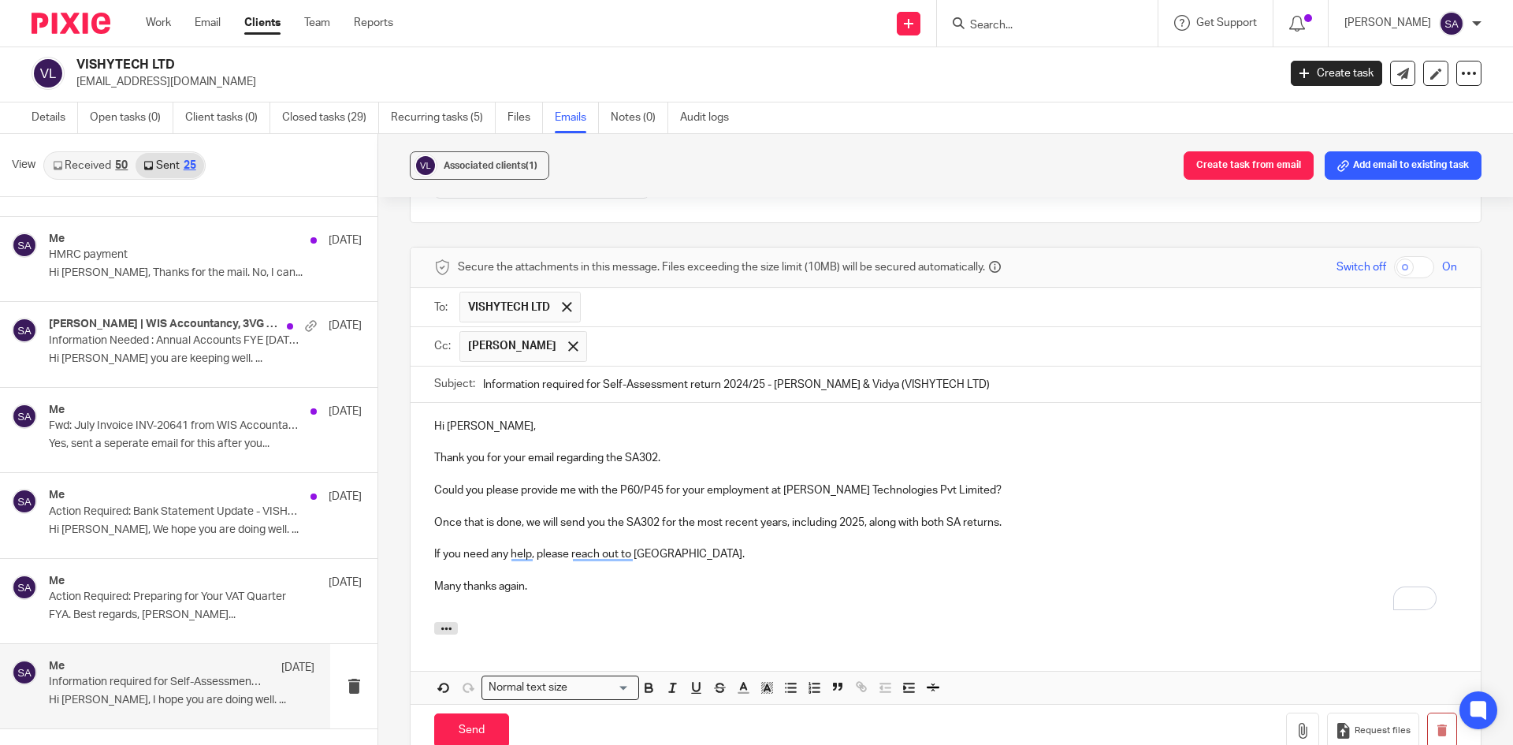
scroll to position [1263, 0]
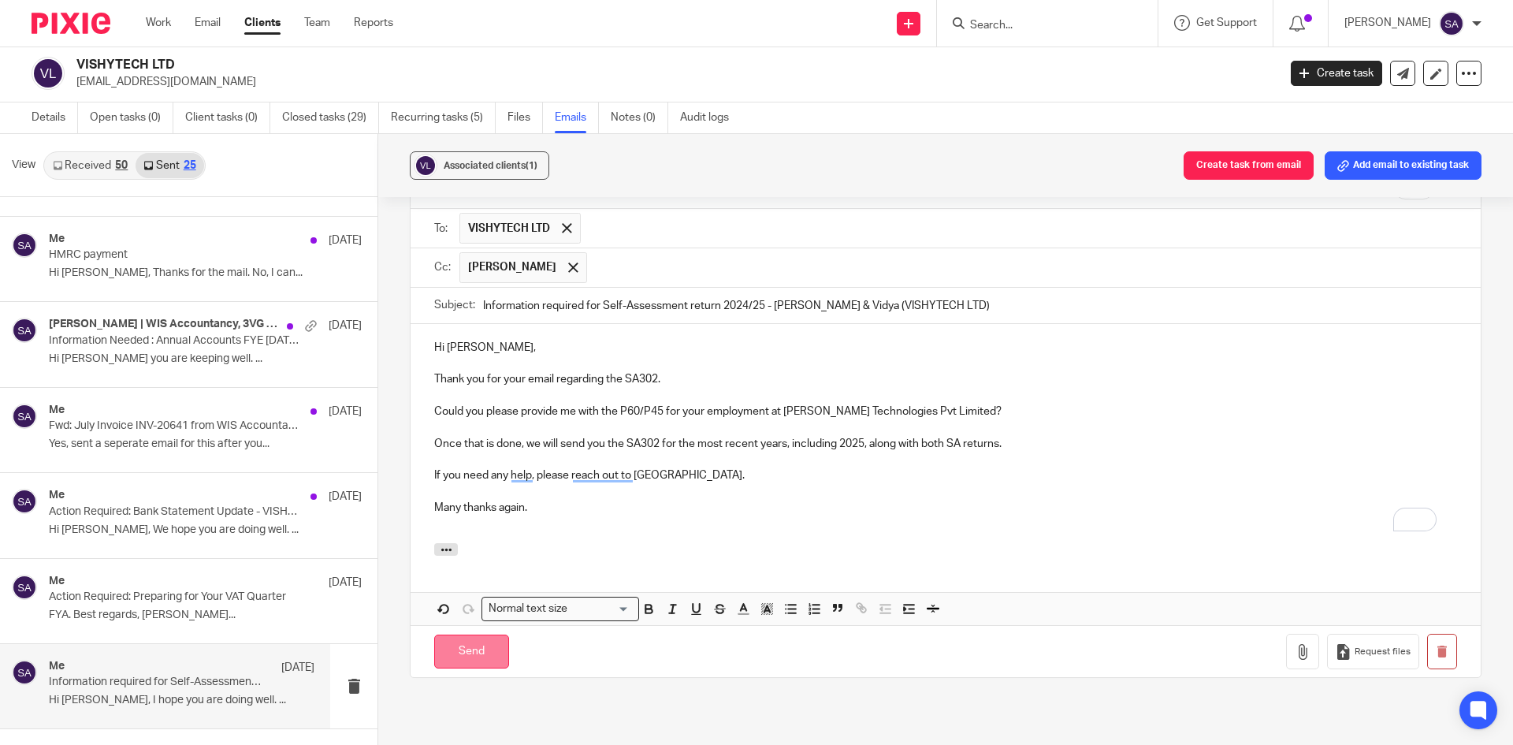
click at [464, 653] on input "Send" at bounding box center [471, 651] width 75 height 34
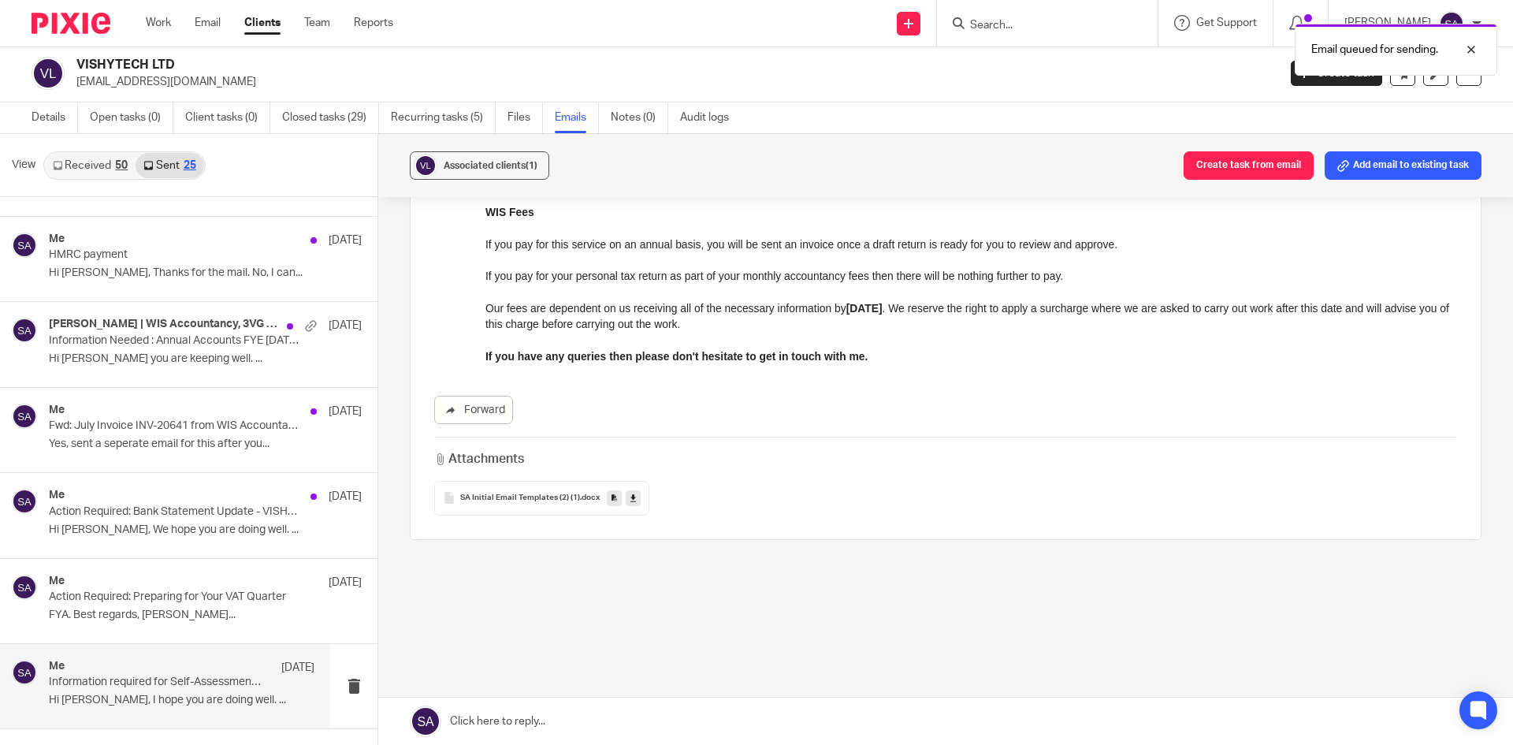
scroll to position [868, 0]
